Goal: Task Accomplishment & Management: Use online tool/utility

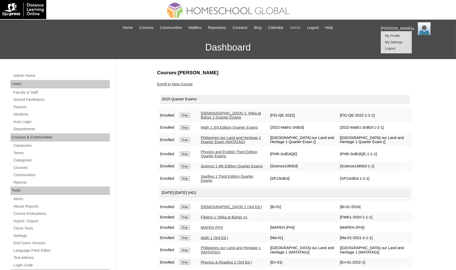
click at [299, 27] on span "Admin" at bounding box center [295, 28] width 11 height 6
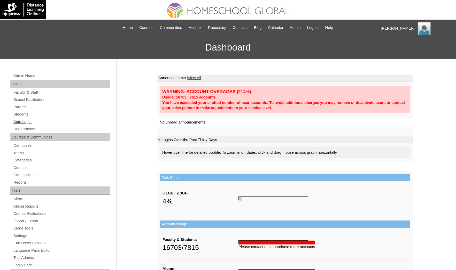
click at [27, 122] on link "Auto Login" at bounding box center [61, 122] width 97 height 6
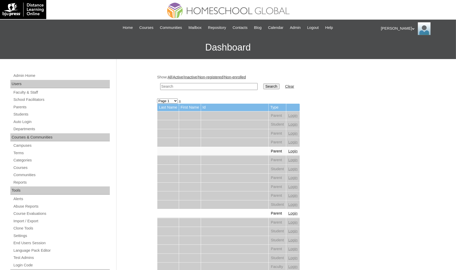
click at [187, 89] on td at bounding box center [208, 87] width 102 height 12
click at [172, 87] on input "text" at bounding box center [208, 86] width 97 height 7
paste input "Tiffany Sofia"
type input "Tiffany Sofia"
click at [263, 84] on input "Search" at bounding box center [271, 87] width 16 height 6
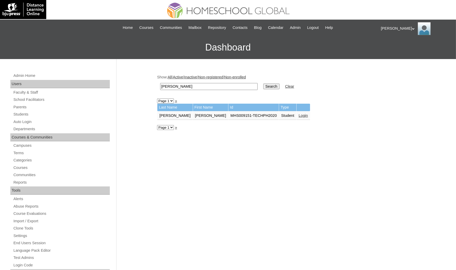
click at [298, 115] on link "Login" at bounding box center [302, 116] width 9 height 4
